Goal: Check status: Check status

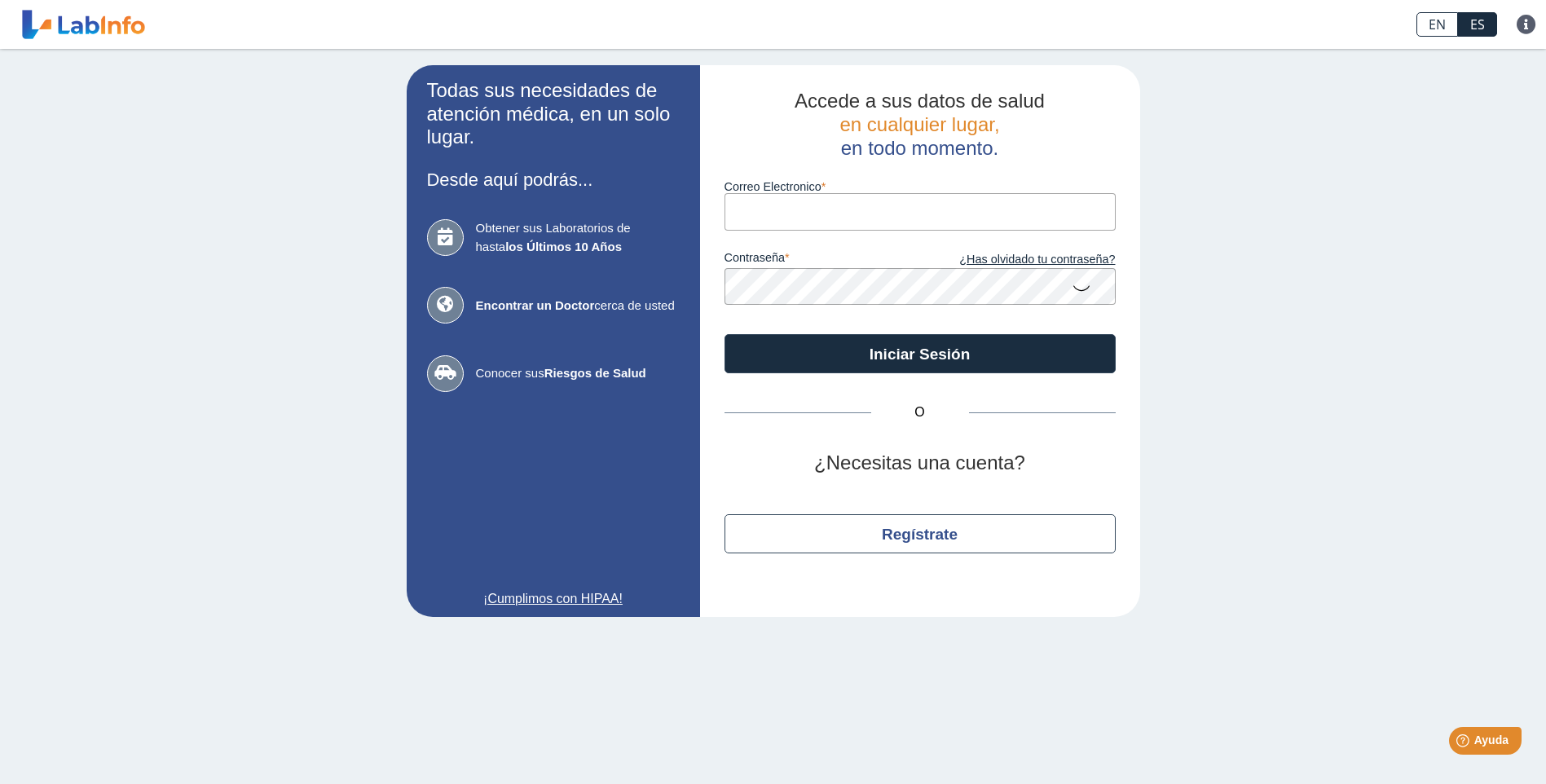
click at [784, 220] on input "Correo Electronico" at bounding box center [920, 212] width 391 height 36
click at [1277, 262] on div "Todas sus necesidades de atención médica, en un solo lugar. Desde aquí podrás..…" at bounding box center [773, 341] width 1546 height 584
click at [446, 235] on icon at bounding box center [445, 237] width 36 height 36
click at [825, 218] on input "Correo Electronico" at bounding box center [920, 212] width 391 height 36
click at [939, 201] on input "[PERSON_NAME][EMAIL_ADDRESS][DOMAIN_NAME]" at bounding box center [920, 212] width 391 height 36
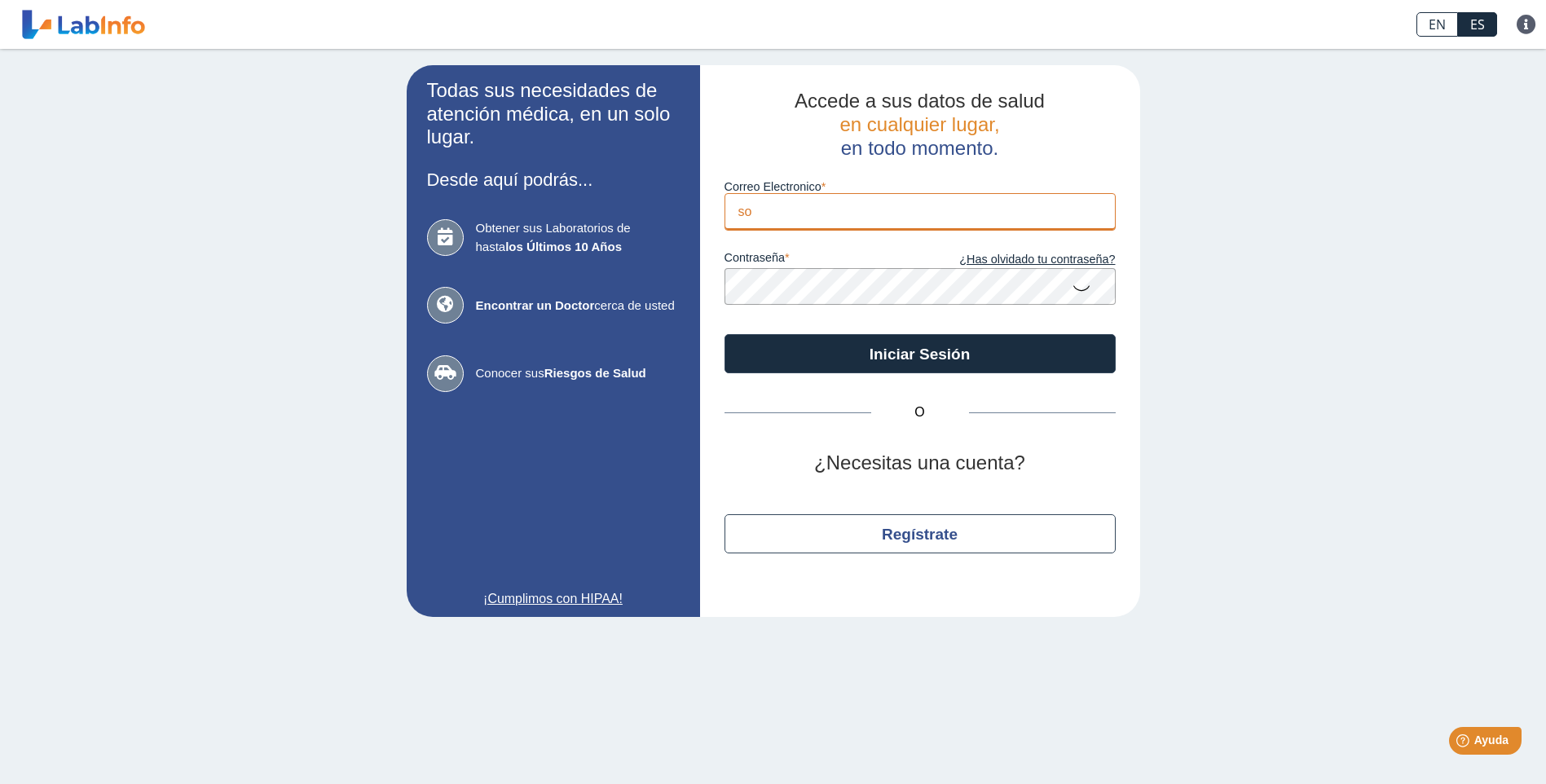
type input "s"
type input "[EMAIL_ADDRESS][DOMAIN_NAME]"
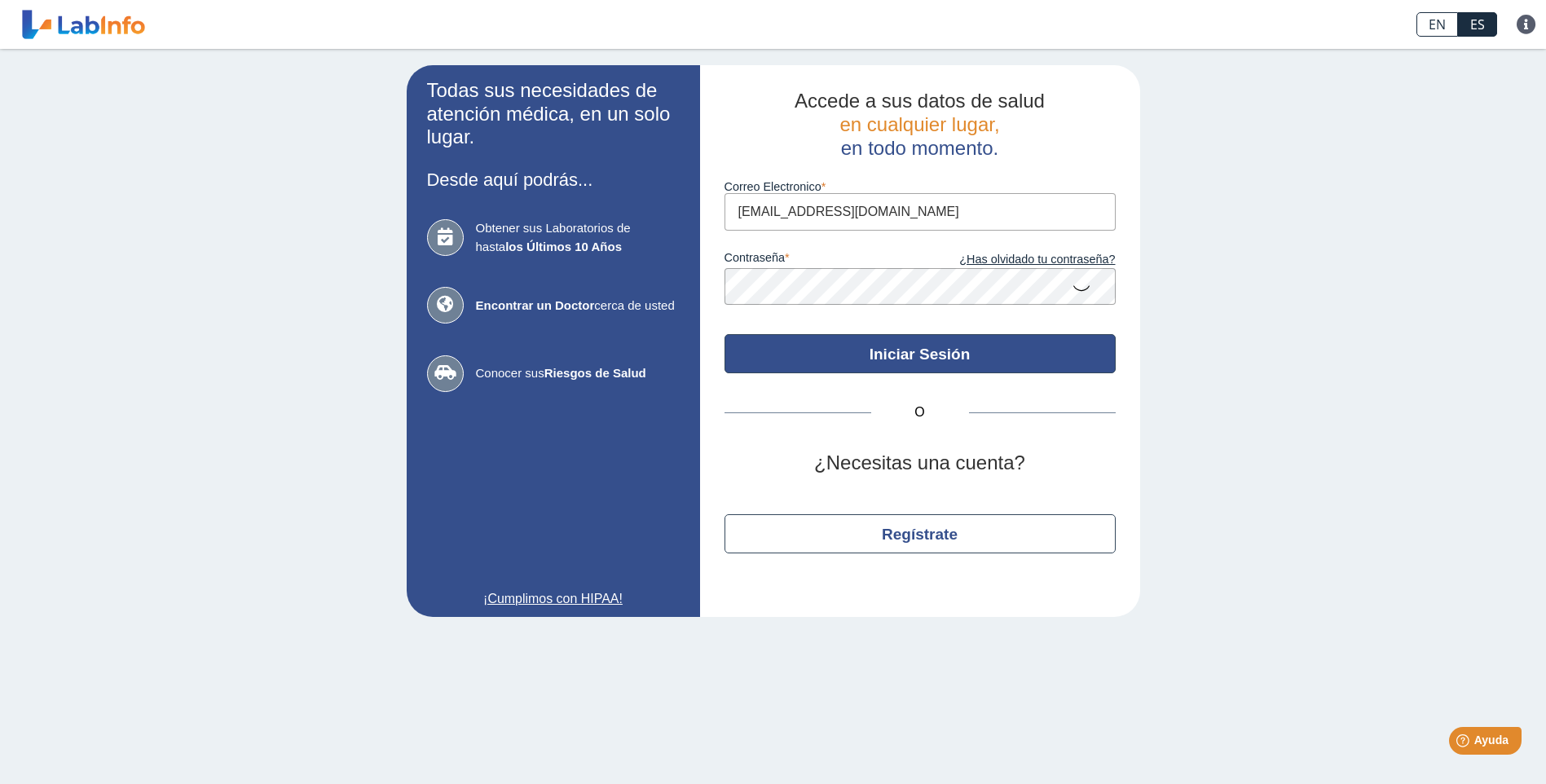
click at [896, 355] on button "Iniciar Sesión" at bounding box center [920, 353] width 391 height 39
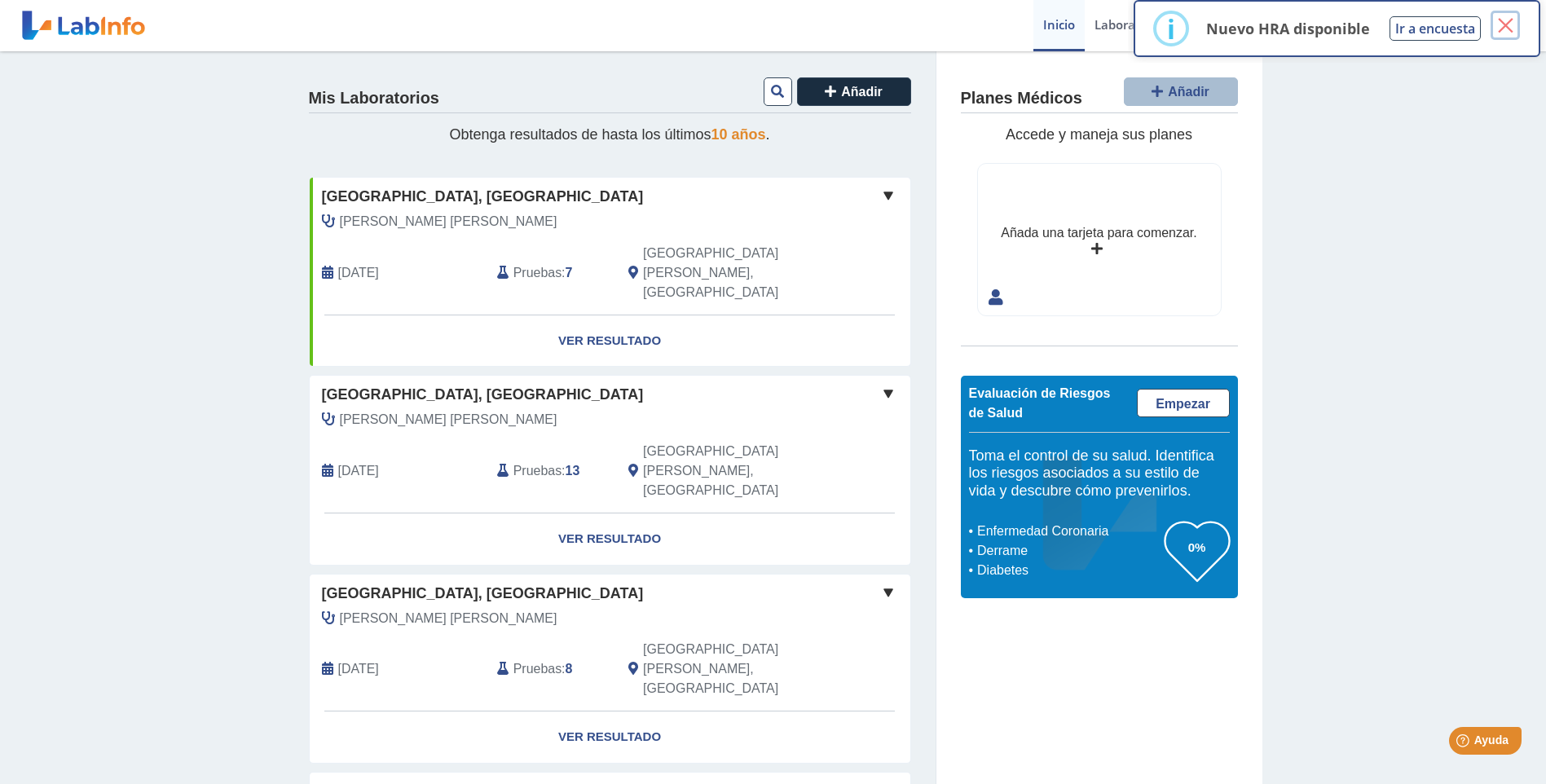
click at [1515, 25] on button "×" at bounding box center [1505, 25] width 29 height 29
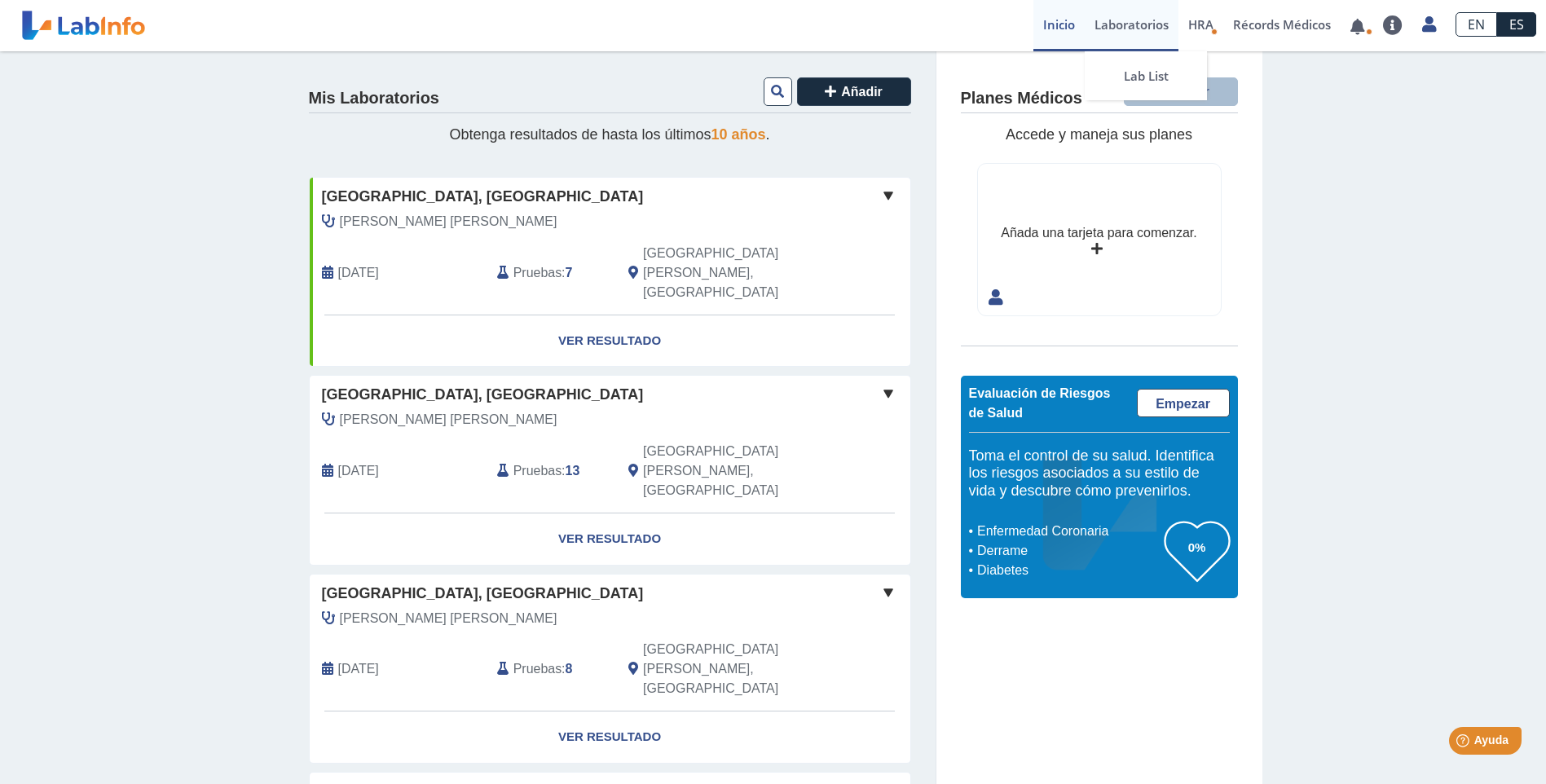
click at [1132, 25] on link "Laboratorios" at bounding box center [1132, 25] width 94 height 51
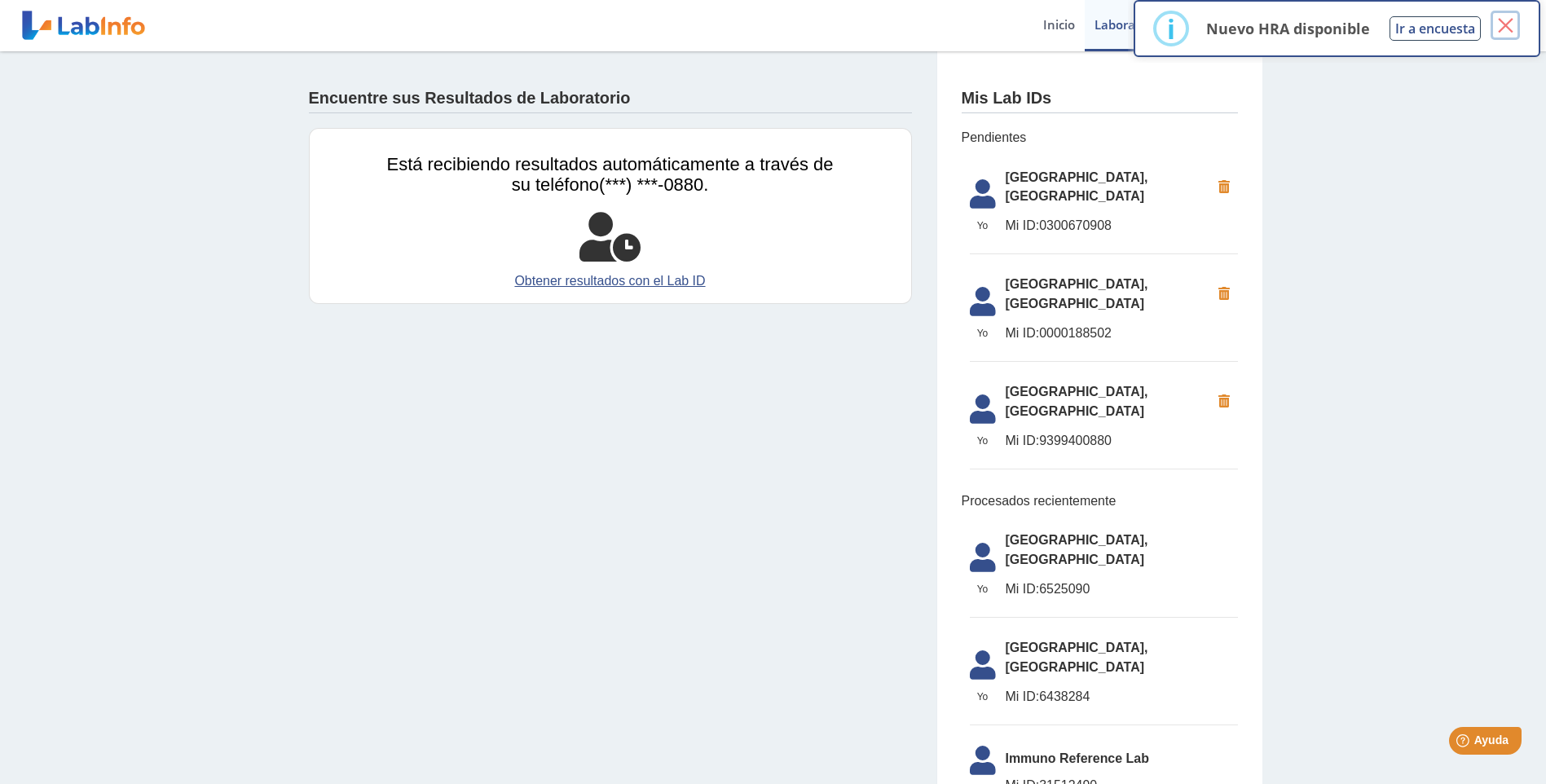
click at [1511, 25] on button "×" at bounding box center [1505, 25] width 29 height 29
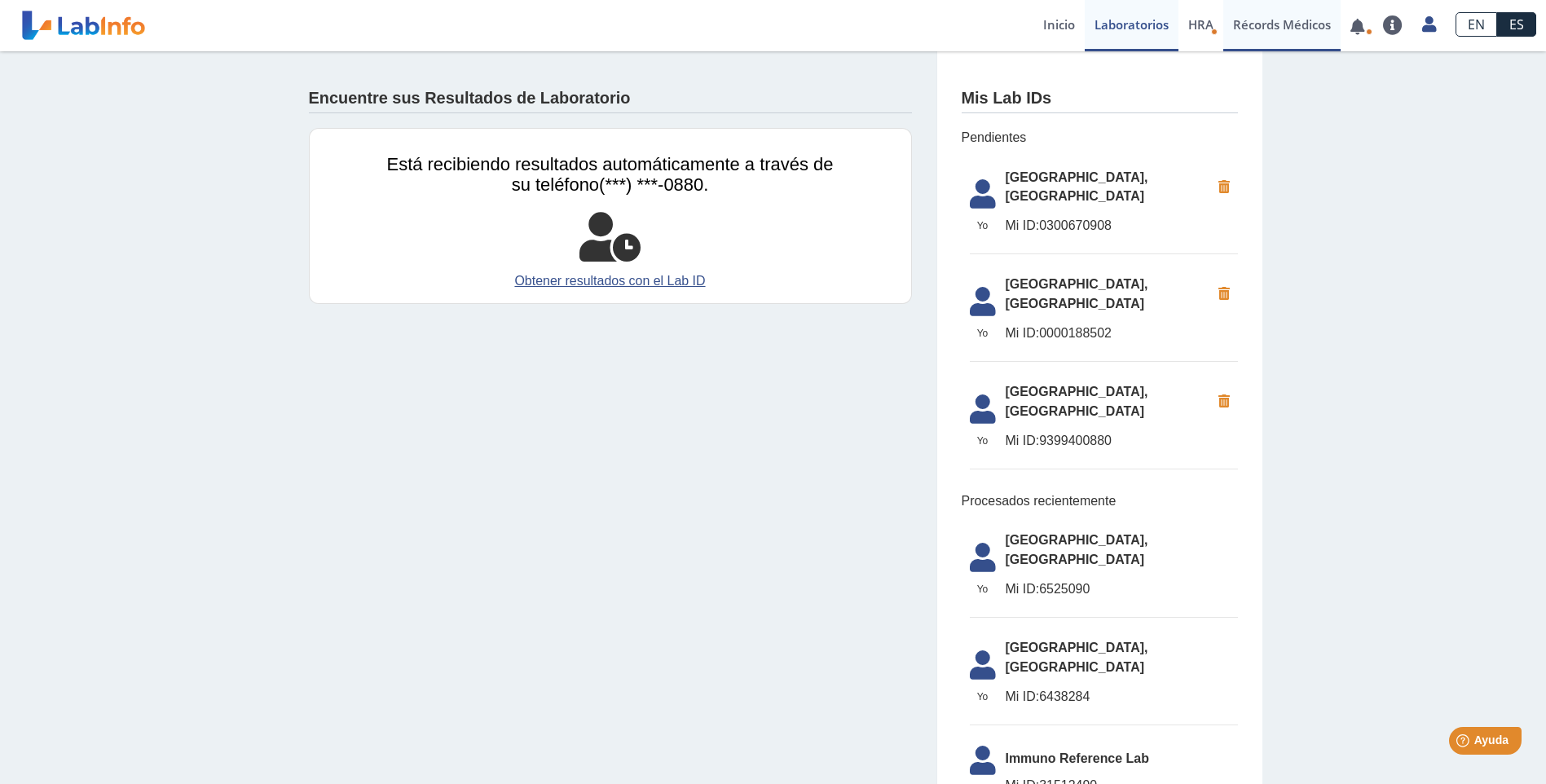
click at [1278, 20] on link "Récords Médicos" at bounding box center [1282, 25] width 117 height 51
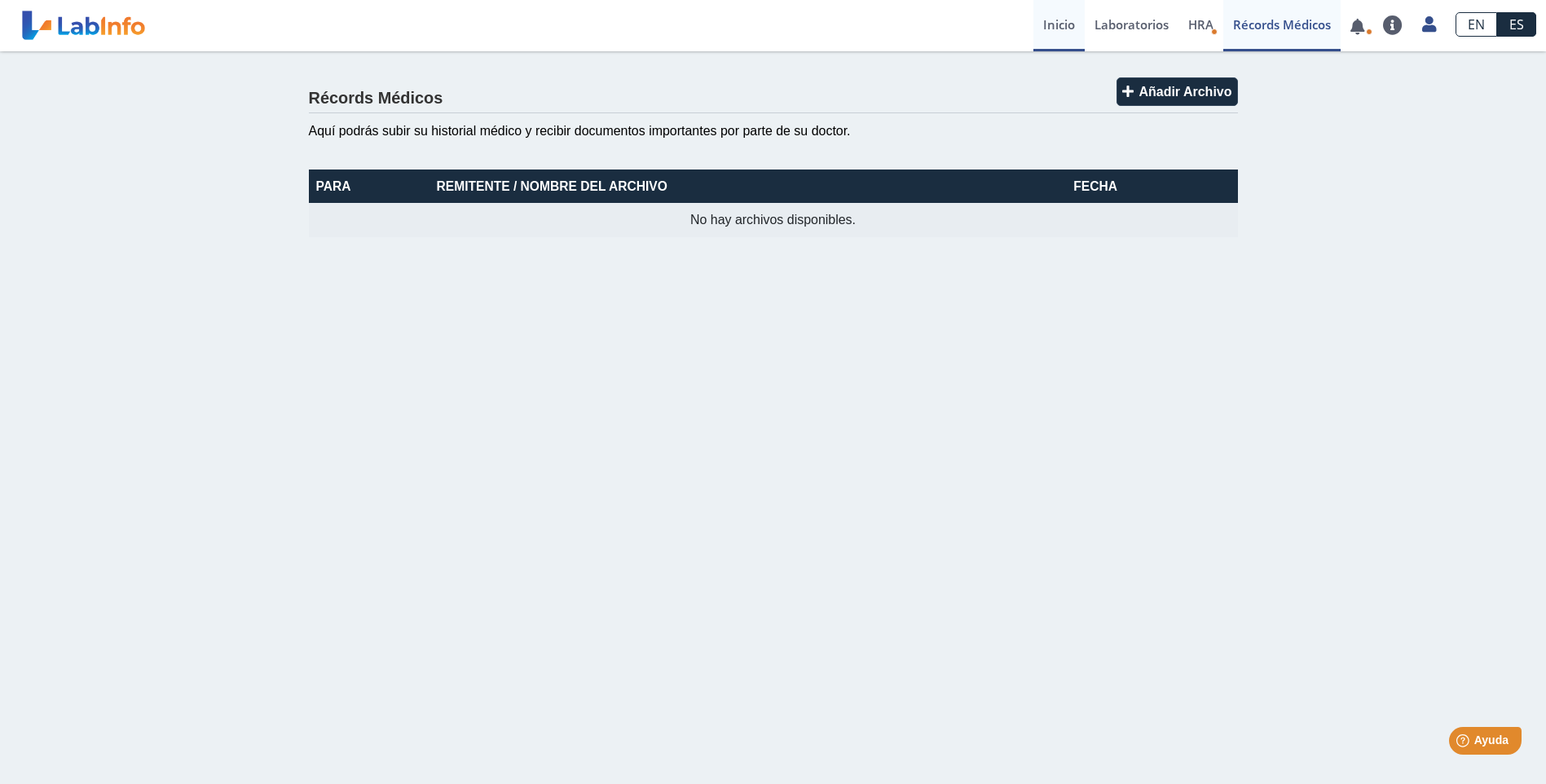
click at [1072, 26] on link "Inicio" at bounding box center [1059, 25] width 51 height 51
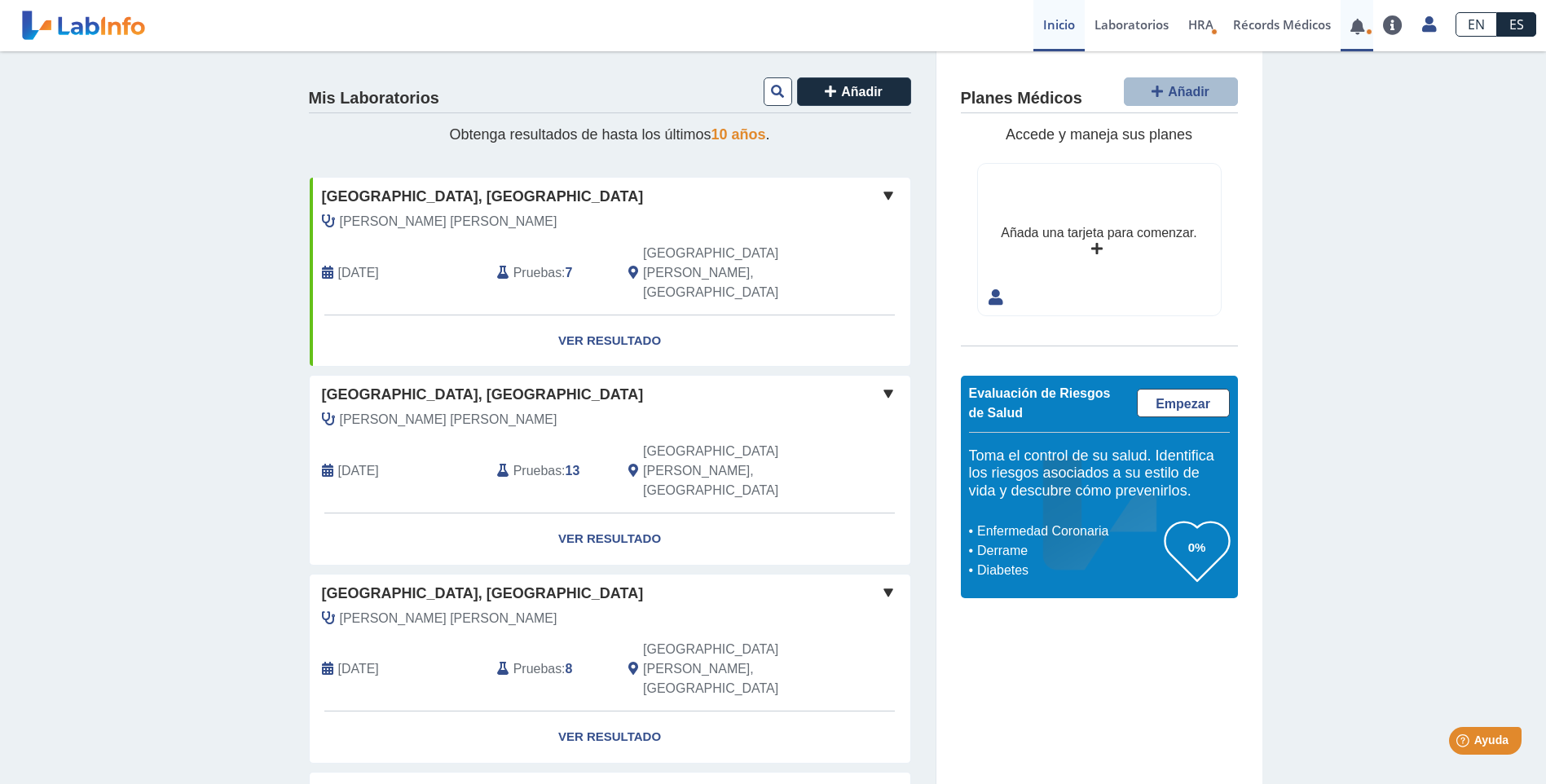
click at [1357, 30] on link at bounding box center [1357, 25] width 34 height 12
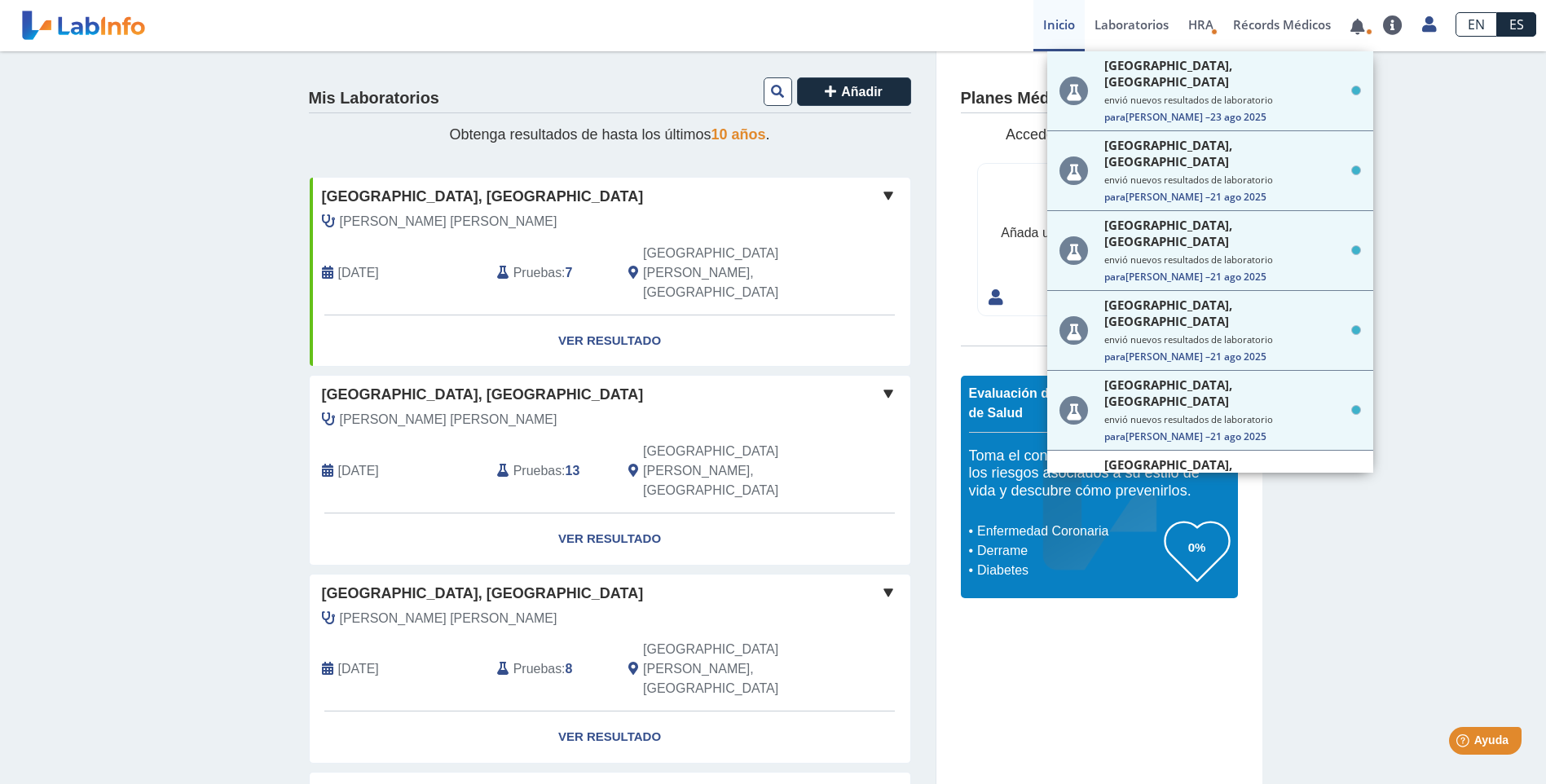
click at [881, 190] on span at bounding box center [889, 195] width 20 height 20
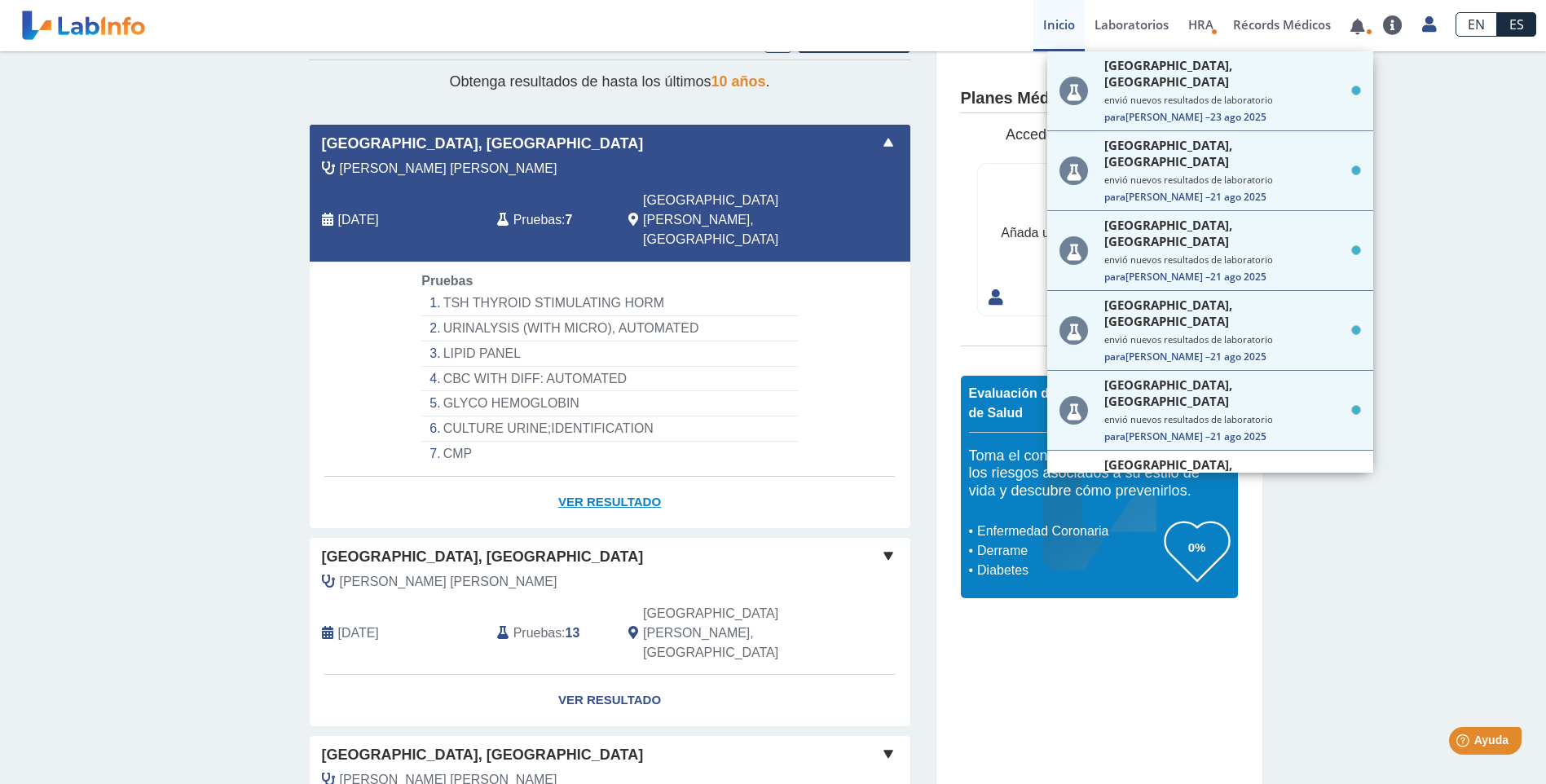
scroll to position [163, 0]
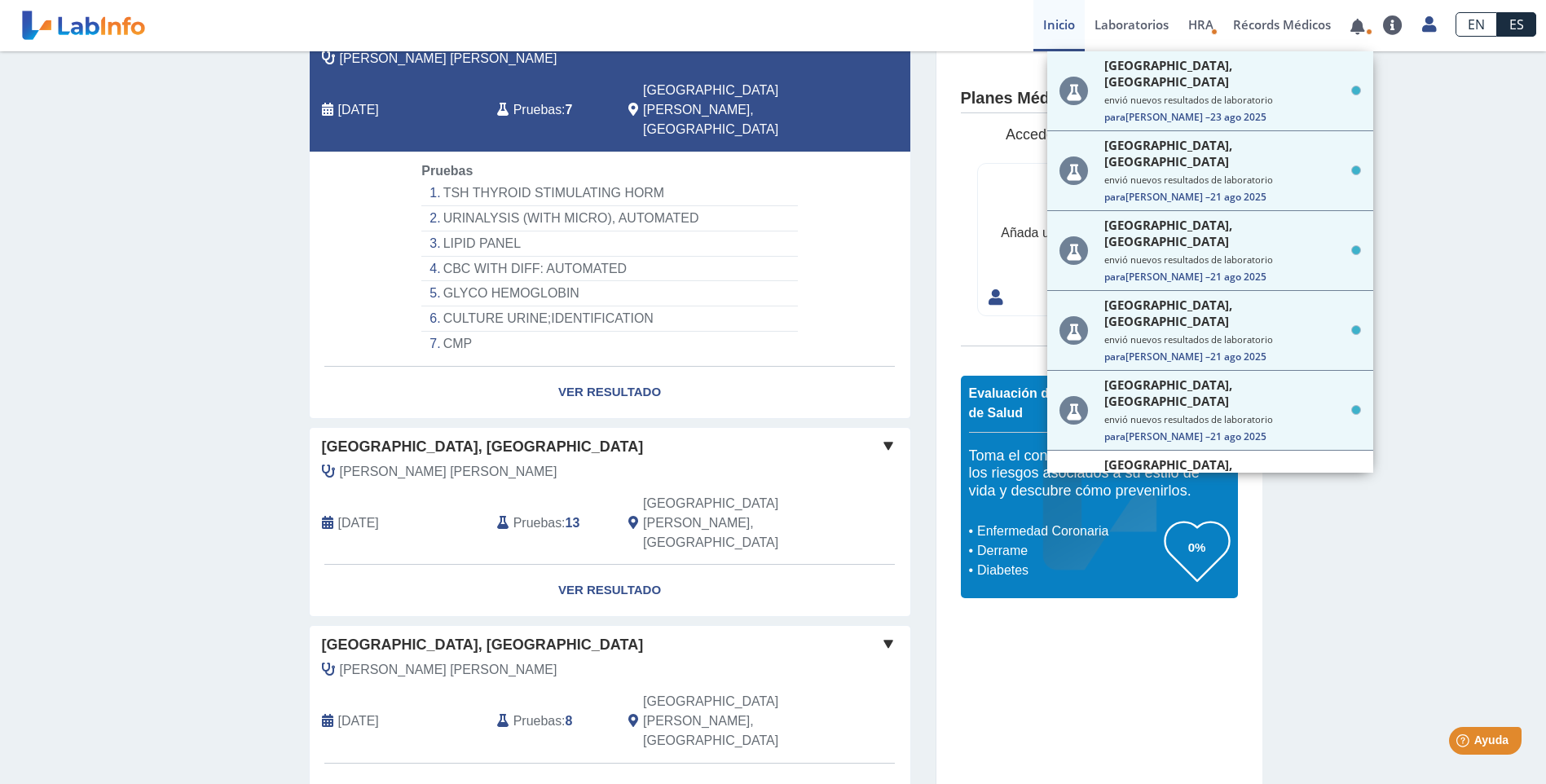
click at [883, 436] on span at bounding box center [889, 446] width 20 height 20
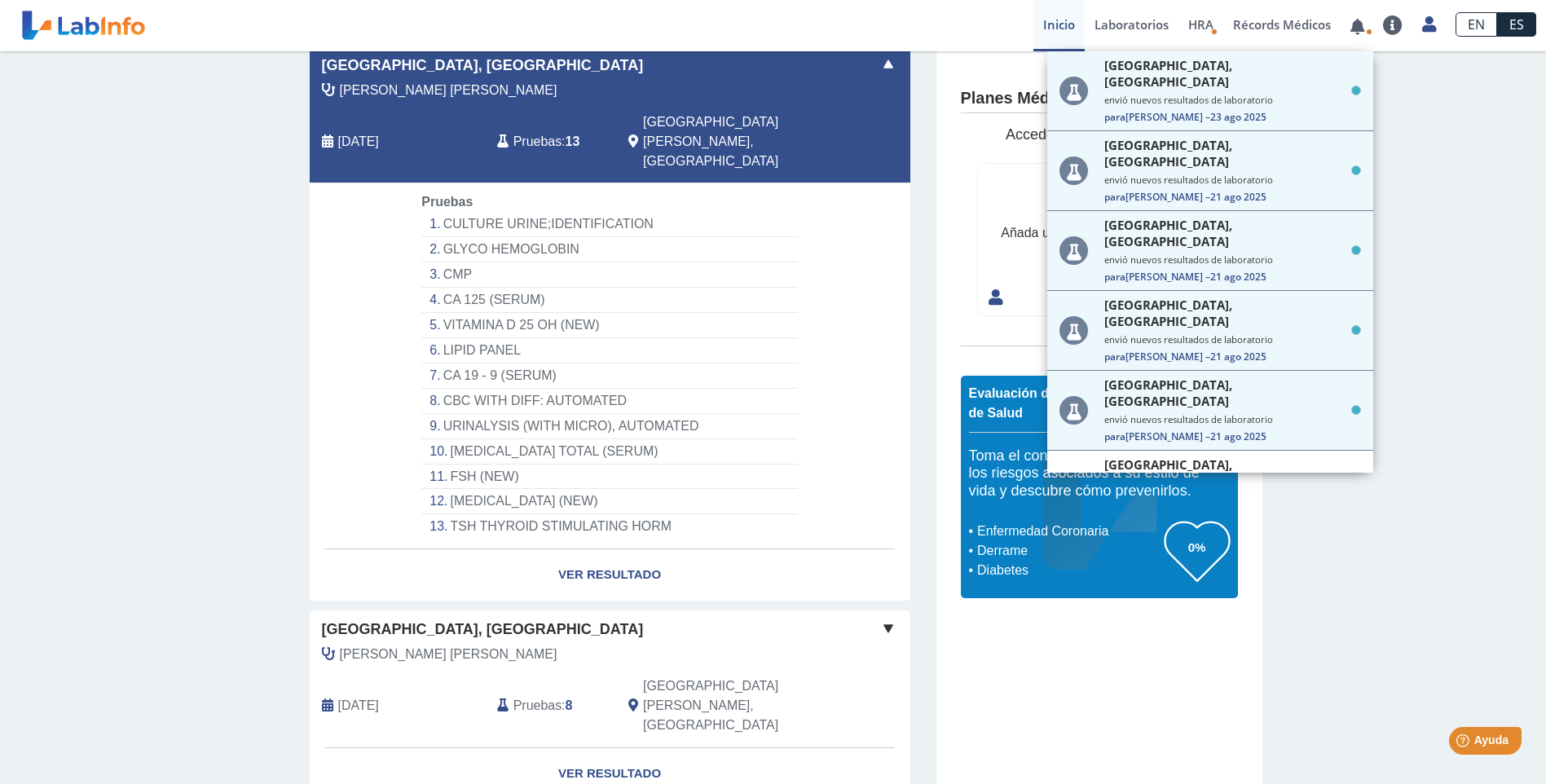
scroll to position [571, 0]
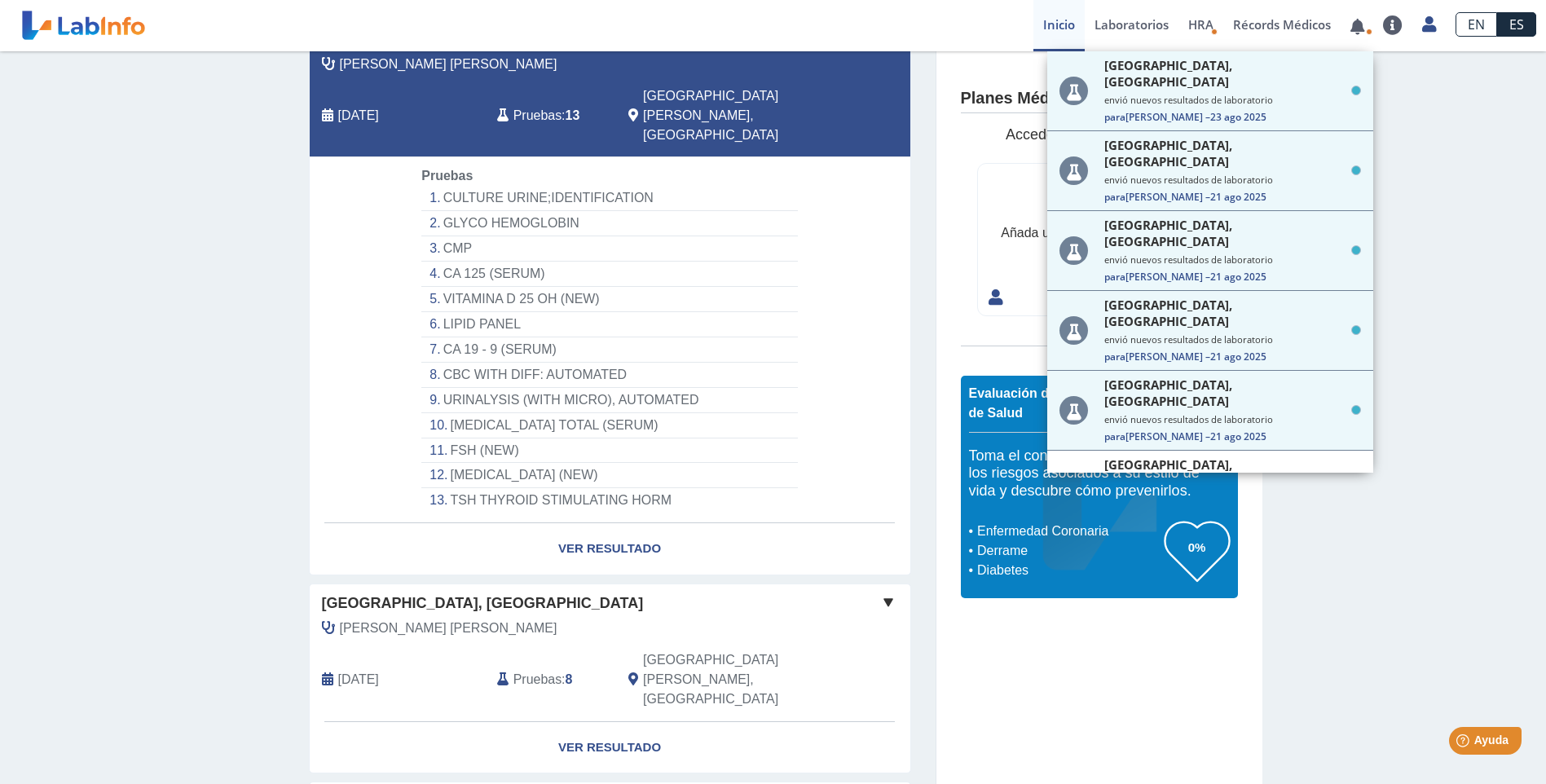
click at [882, 592] on span at bounding box center [889, 602] width 20 height 20
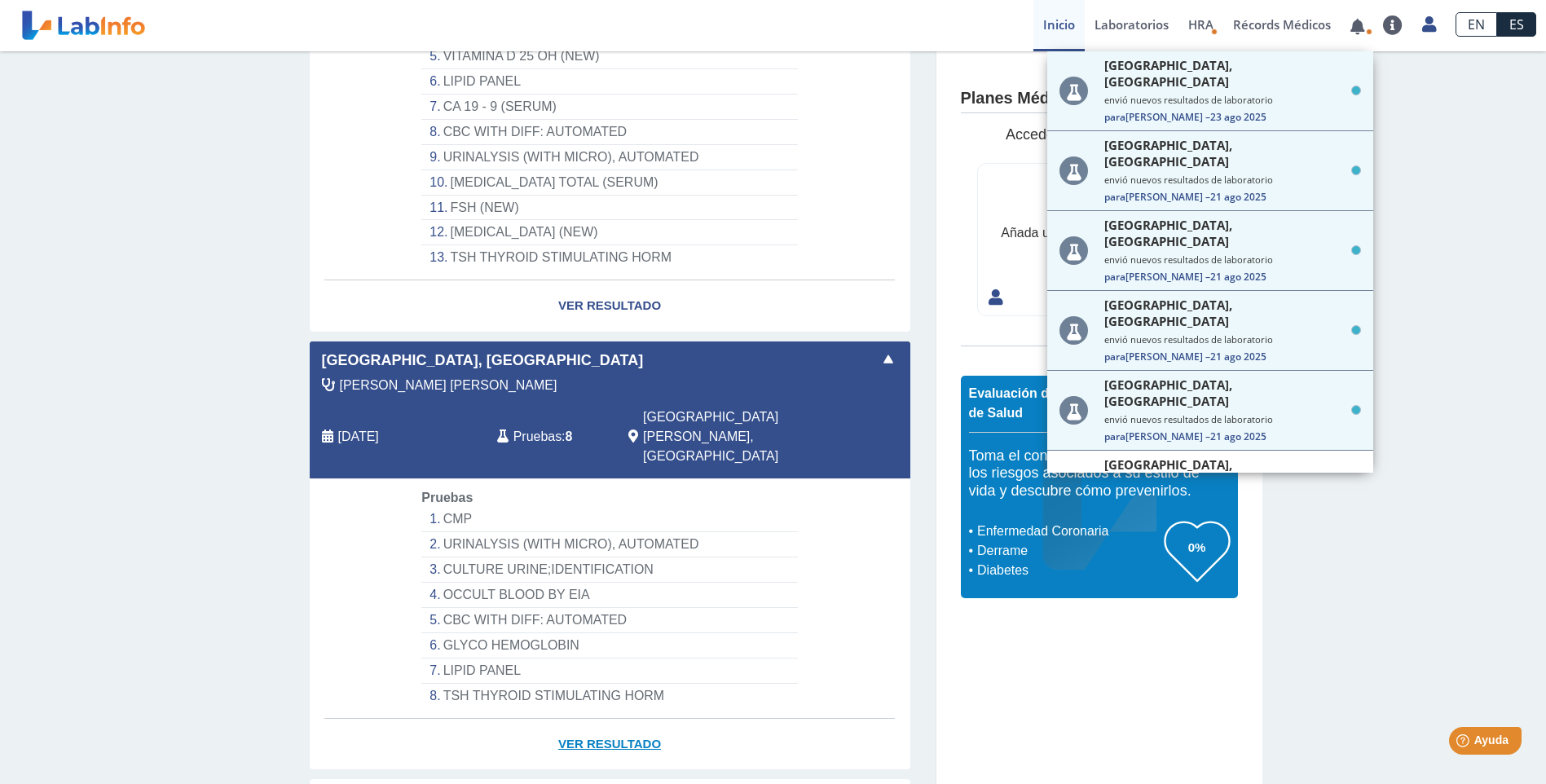
scroll to position [651, 0]
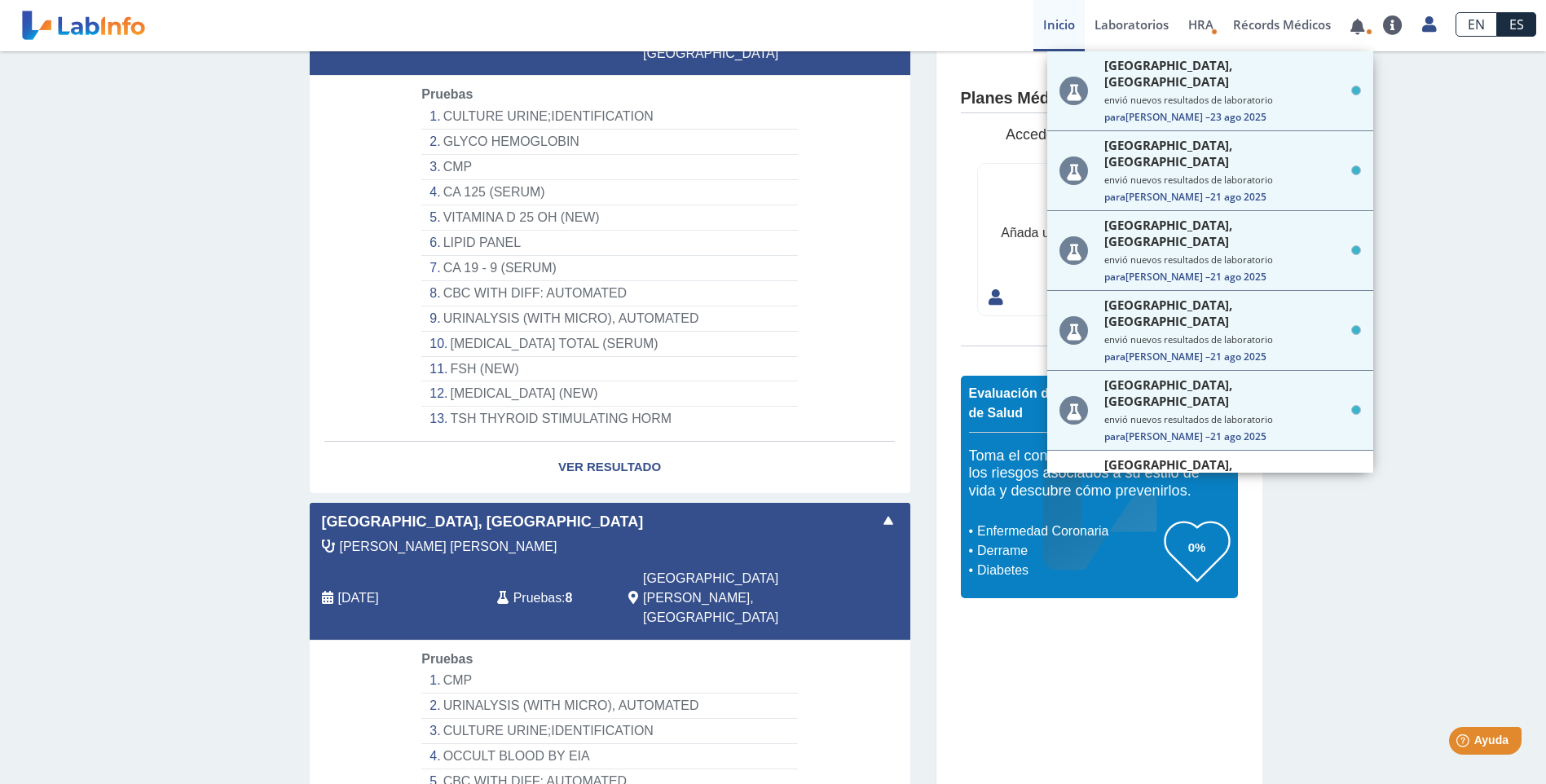
click at [884, 511] on span at bounding box center [889, 521] width 20 height 20
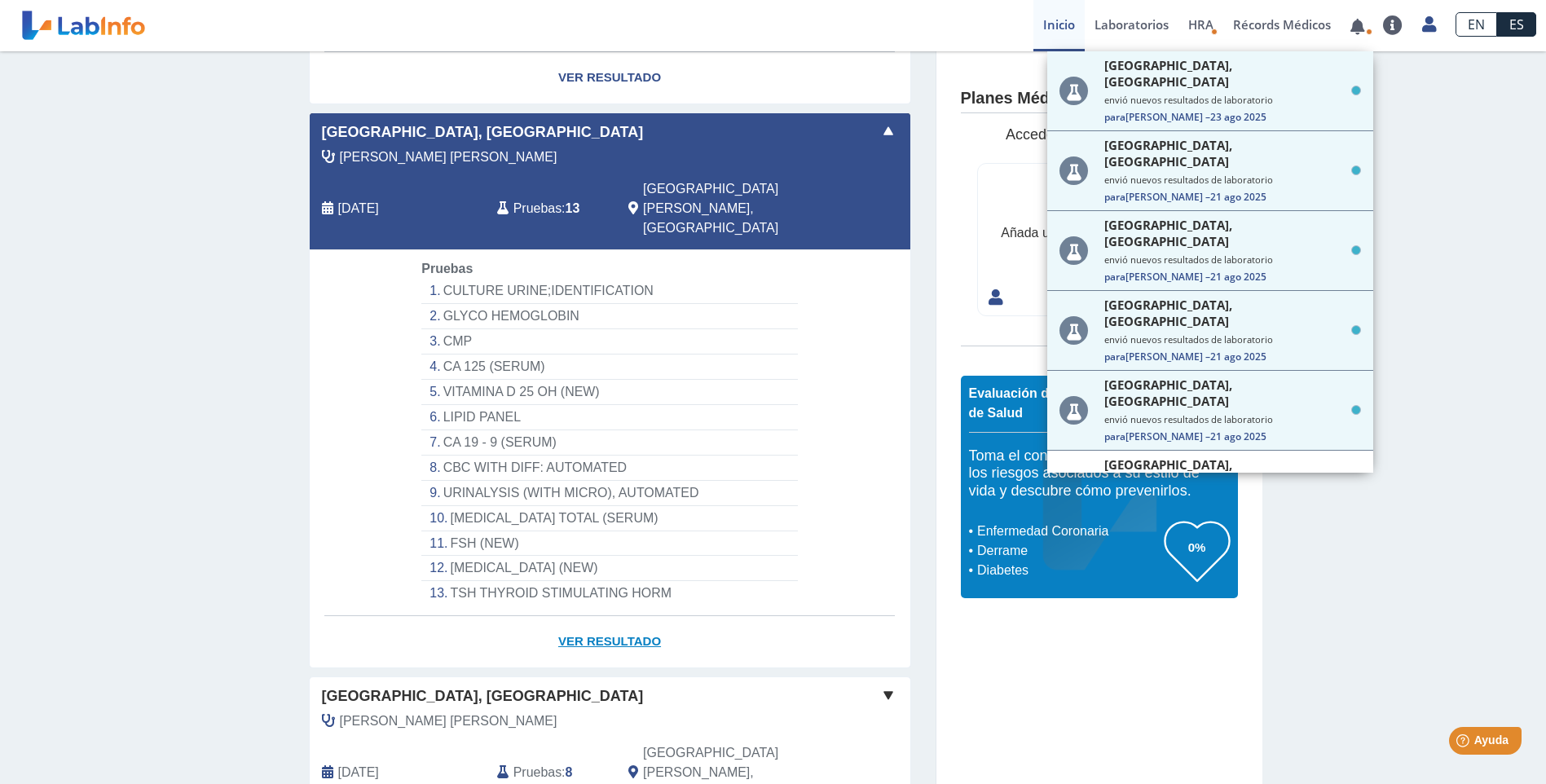
scroll to position [489, 0]
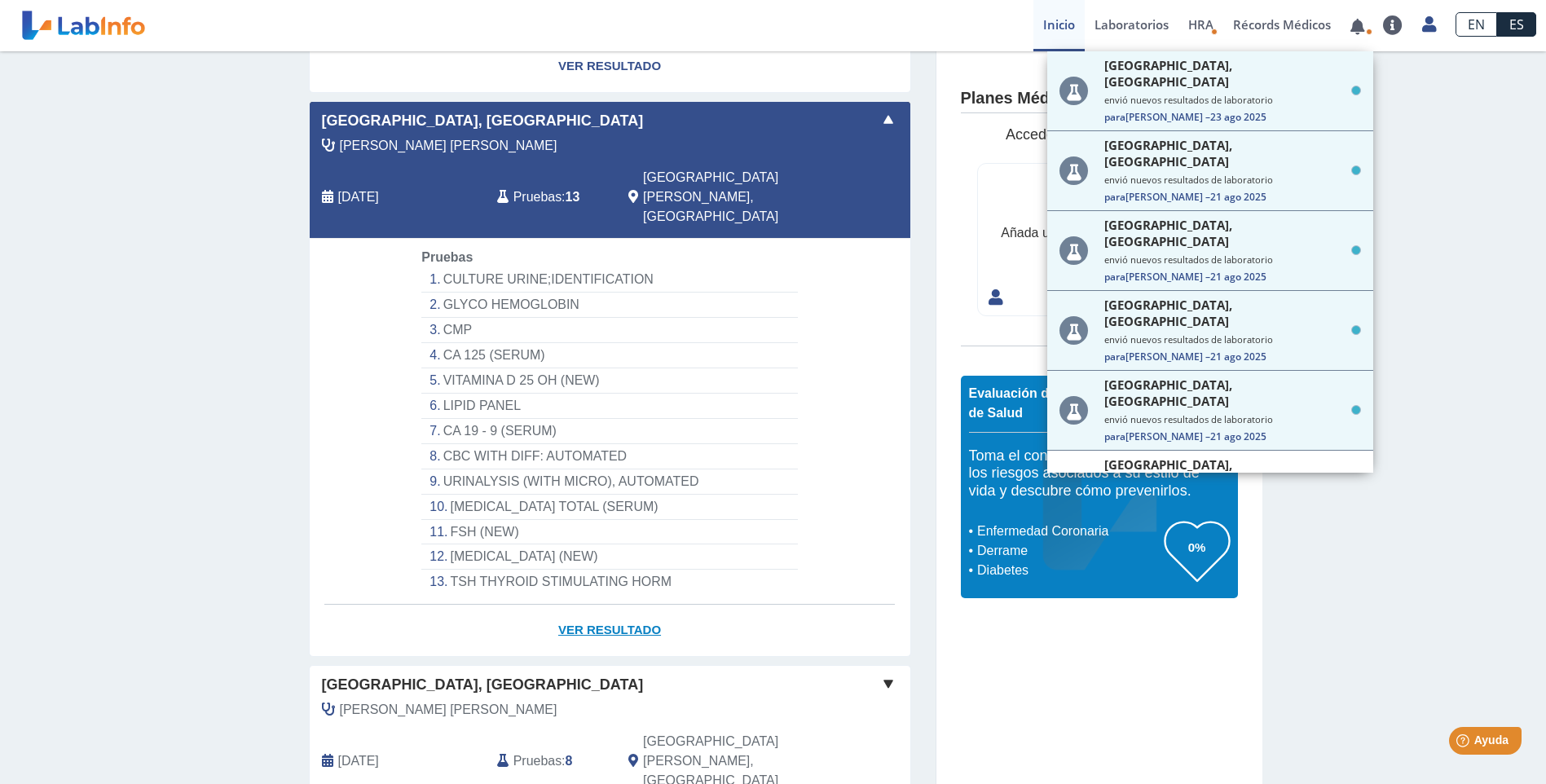
click at [622, 604] on link "Ver Resultado" at bounding box center [610, 630] width 601 height 51
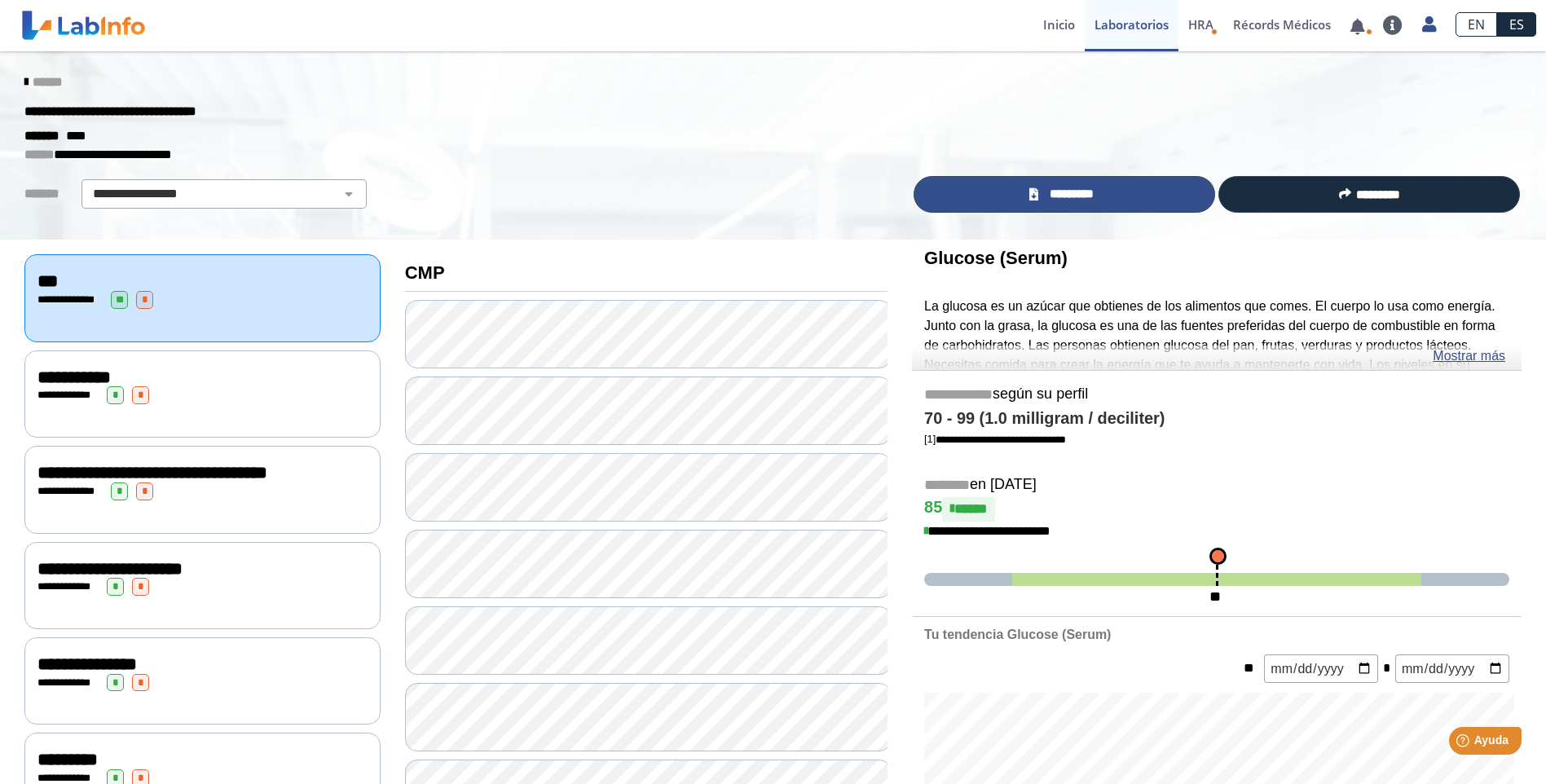
click at [1075, 192] on span "*********" at bounding box center [1072, 194] width 56 height 19
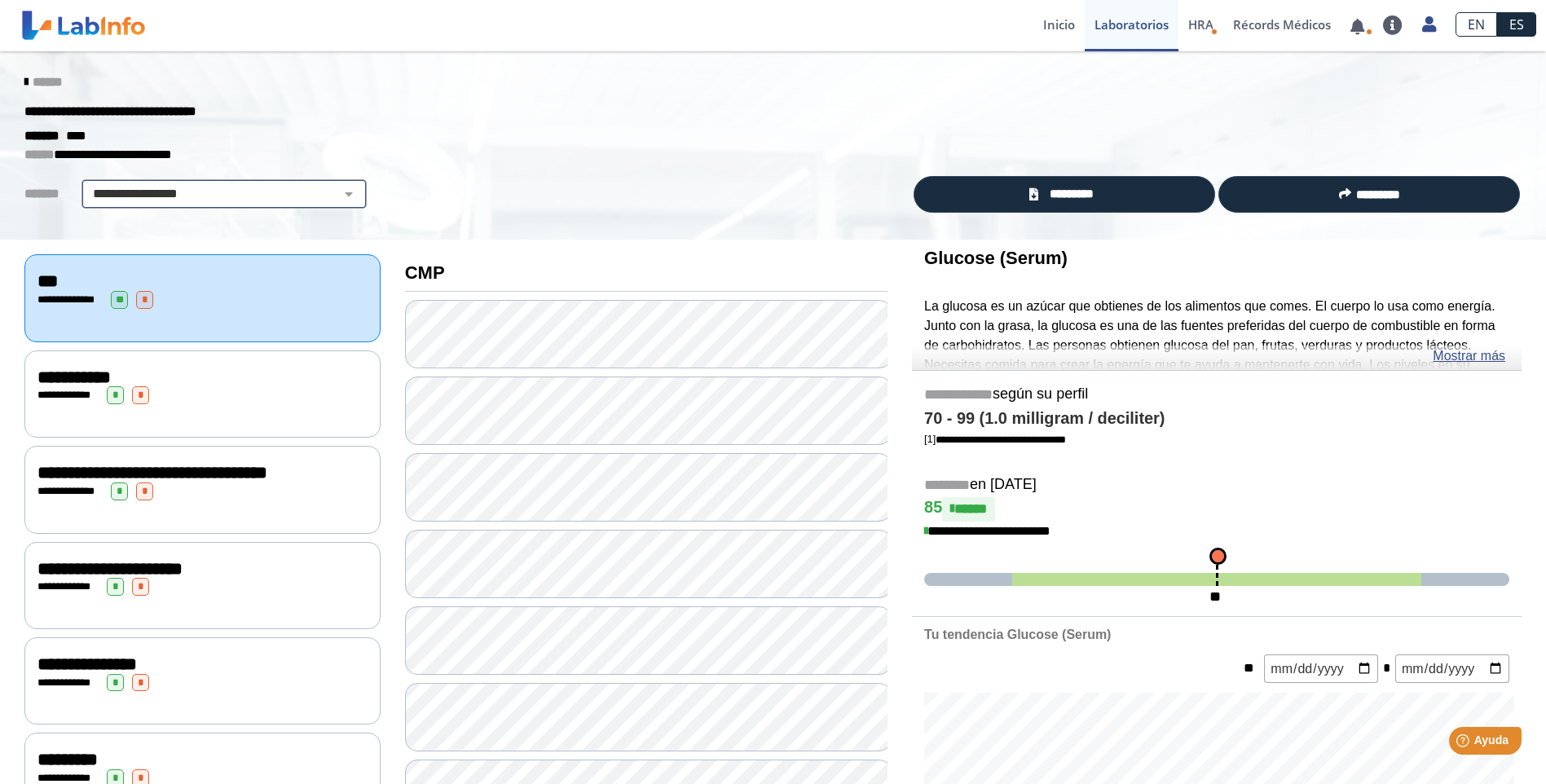
click at [336, 194] on select "**********" at bounding box center [224, 194] width 275 height 20
click at [86, 184] on select "**********" at bounding box center [224, 194] width 275 height 20
click at [25, 83] on icon at bounding box center [26, 82] width 4 height 13
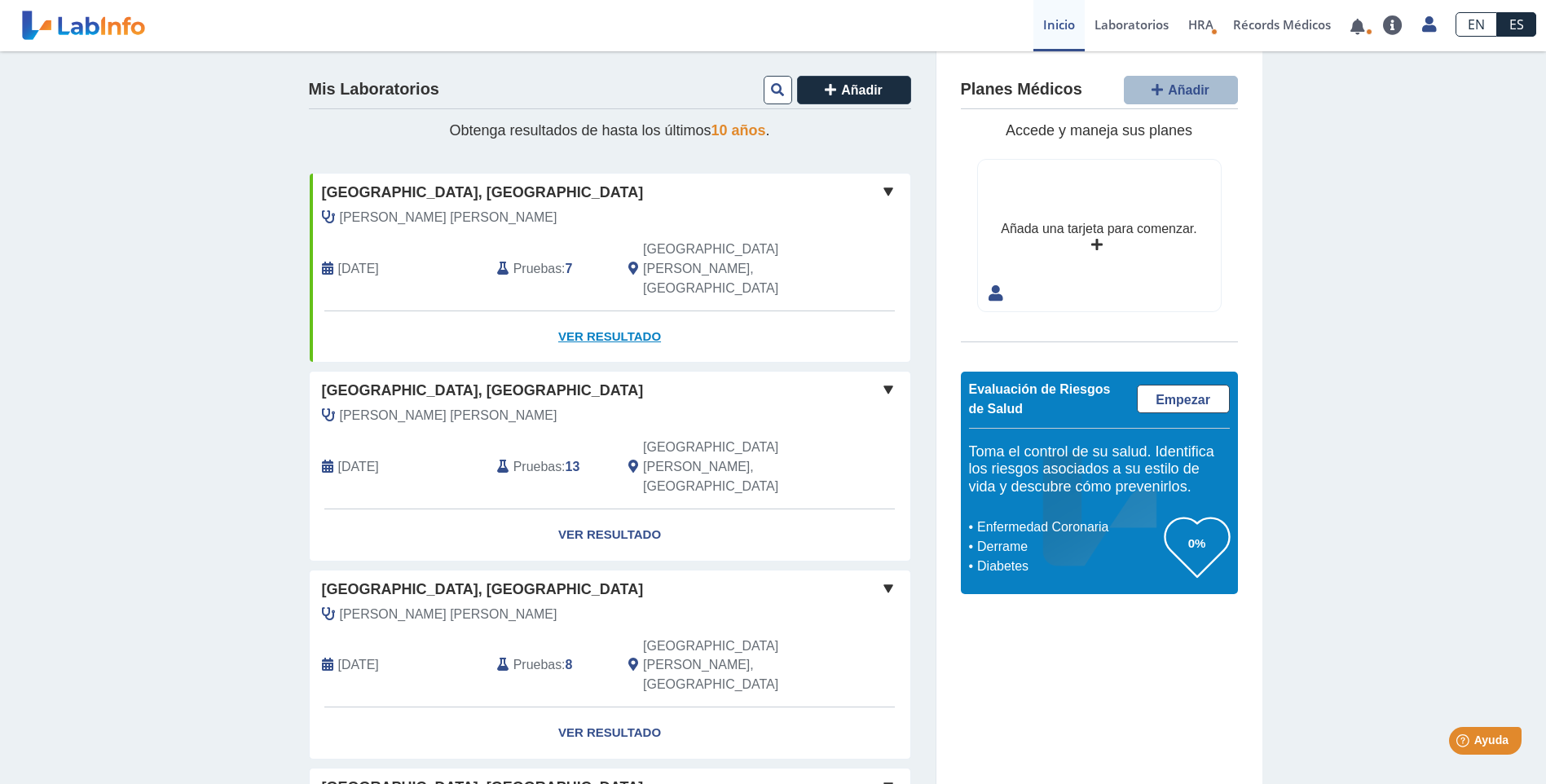
click at [608, 312] on link "Ver Resultado" at bounding box center [610, 337] width 601 height 51
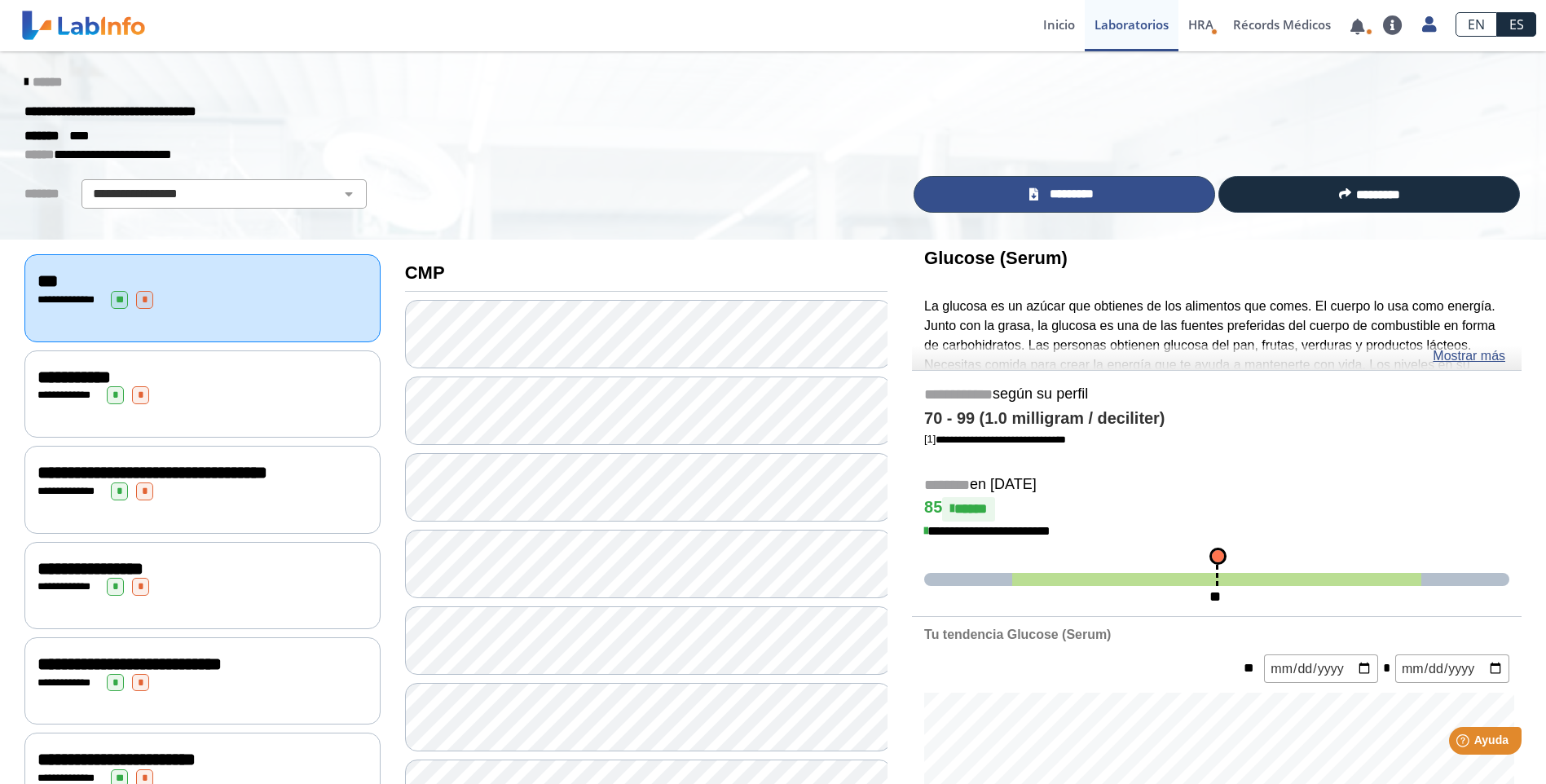
click at [1058, 190] on span "*********" at bounding box center [1072, 194] width 56 height 19
click at [25, 83] on icon at bounding box center [26, 82] width 4 height 13
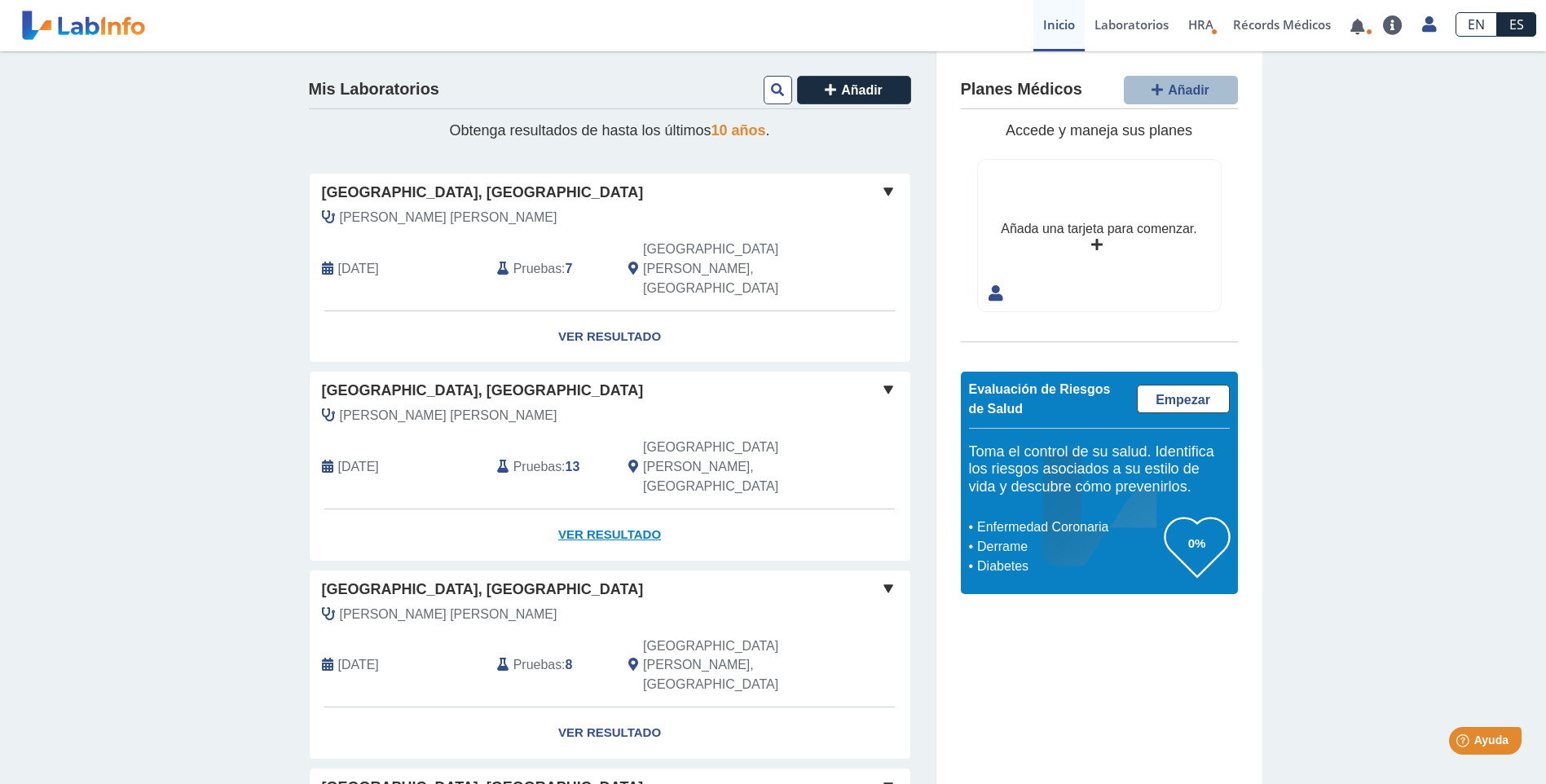
click at [603, 509] on link "Ver Resultado" at bounding box center [610, 534] width 601 height 51
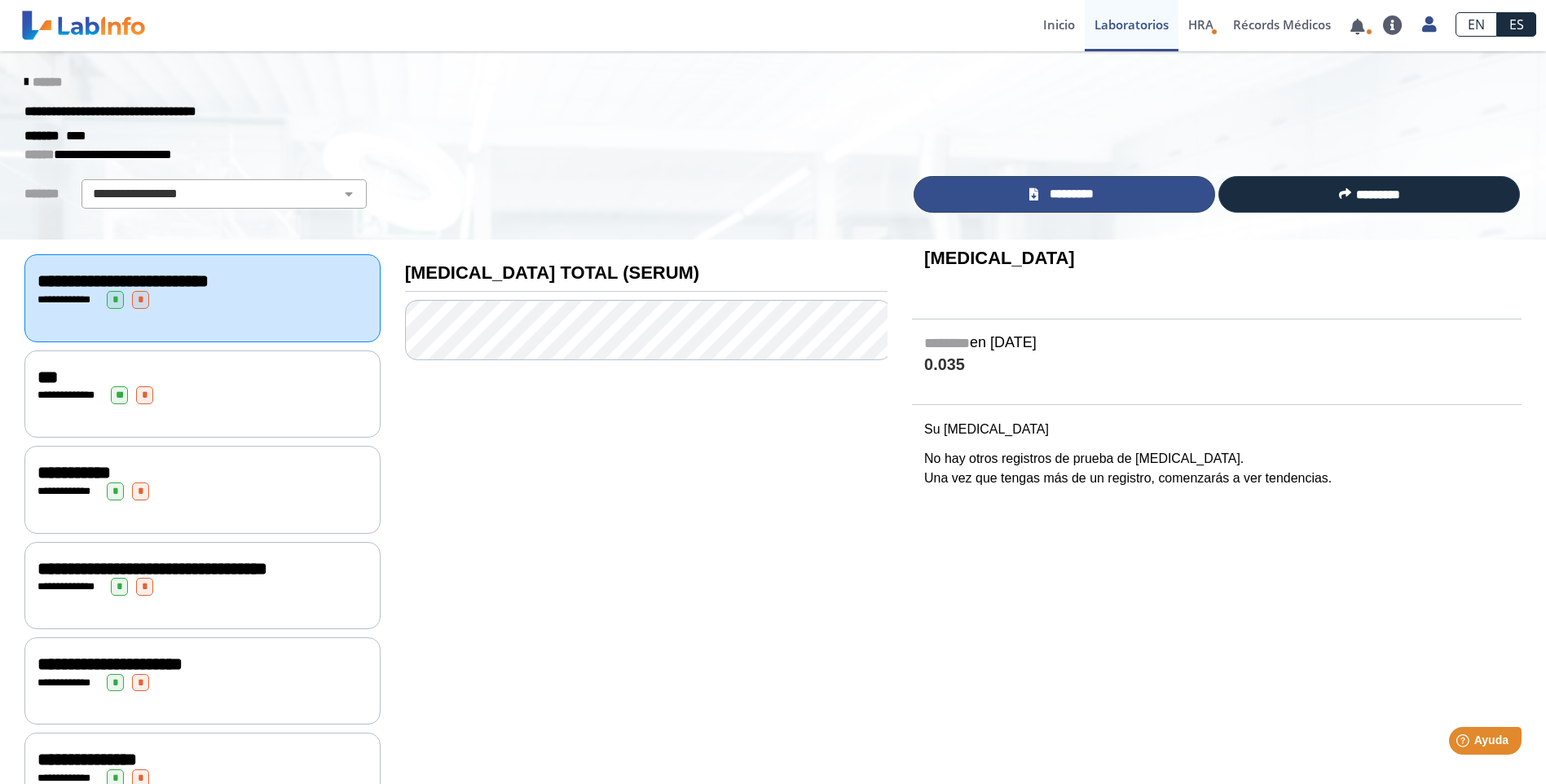
click at [1115, 184] on link "*********" at bounding box center [1064, 194] width 302 height 36
